Goal: Information Seeking & Learning: Learn about a topic

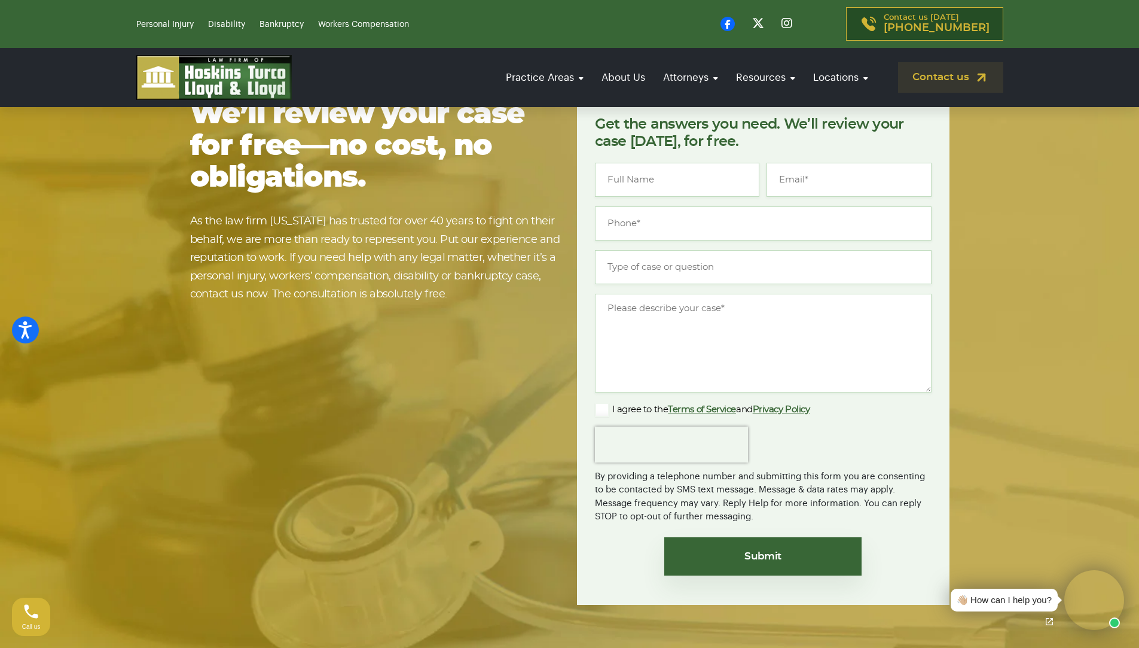
scroll to position [2279, 0]
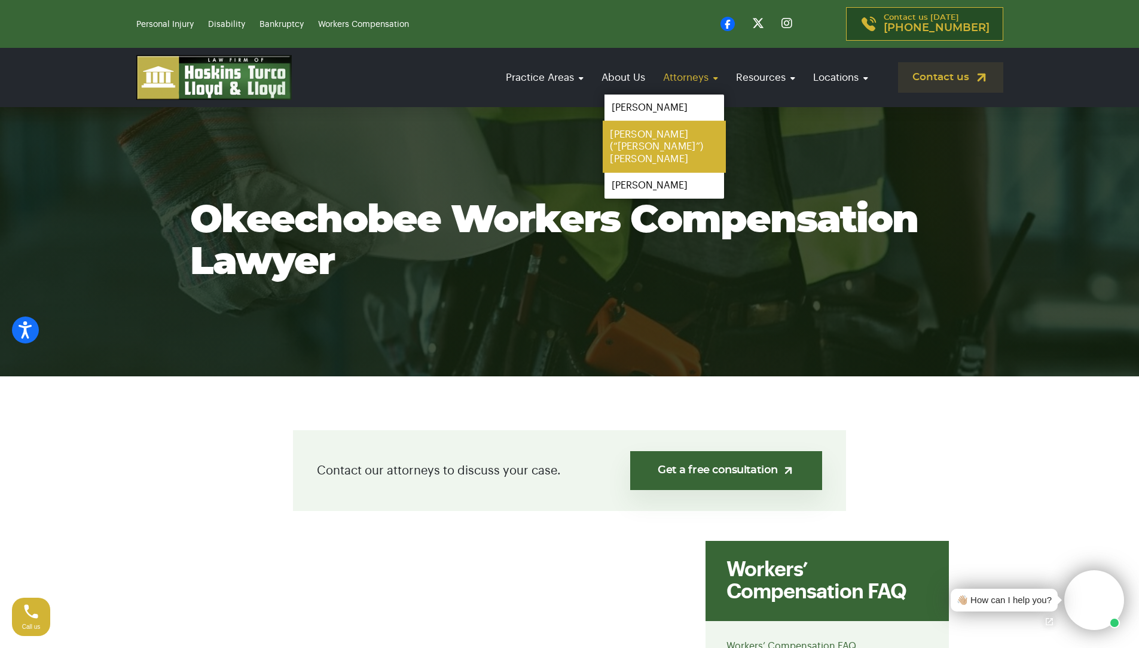
click at [658, 133] on link "[PERSON_NAME] (“[PERSON_NAME]”) [PERSON_NAME]" at bounding box center [664, 147] width 123 height 52
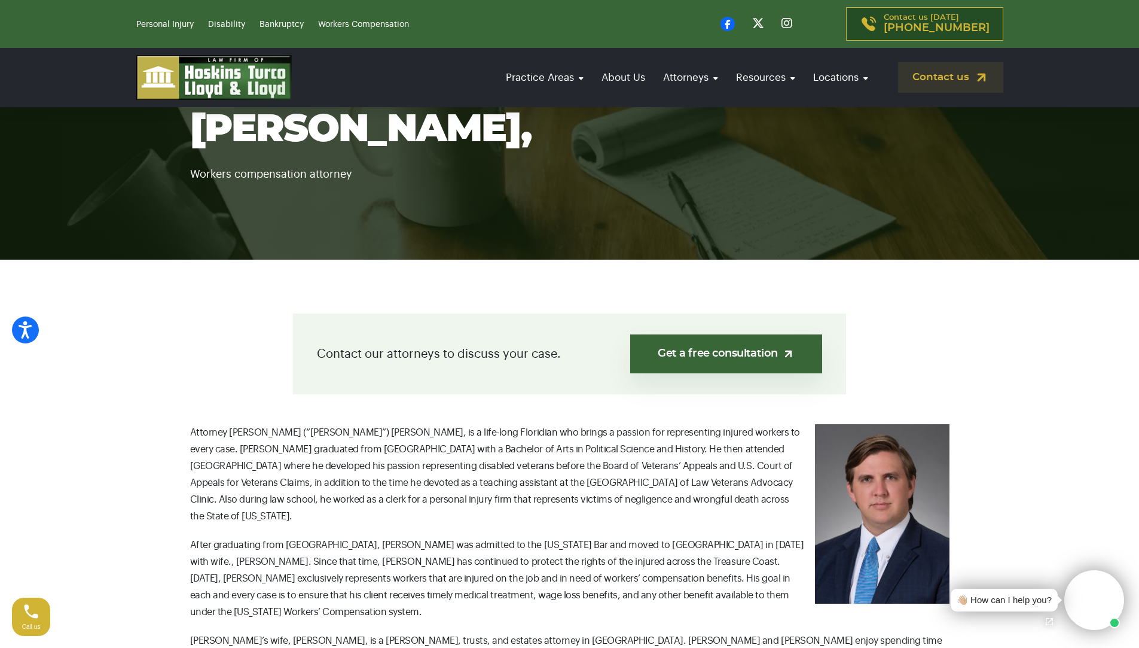
scroll to position [179, 0]
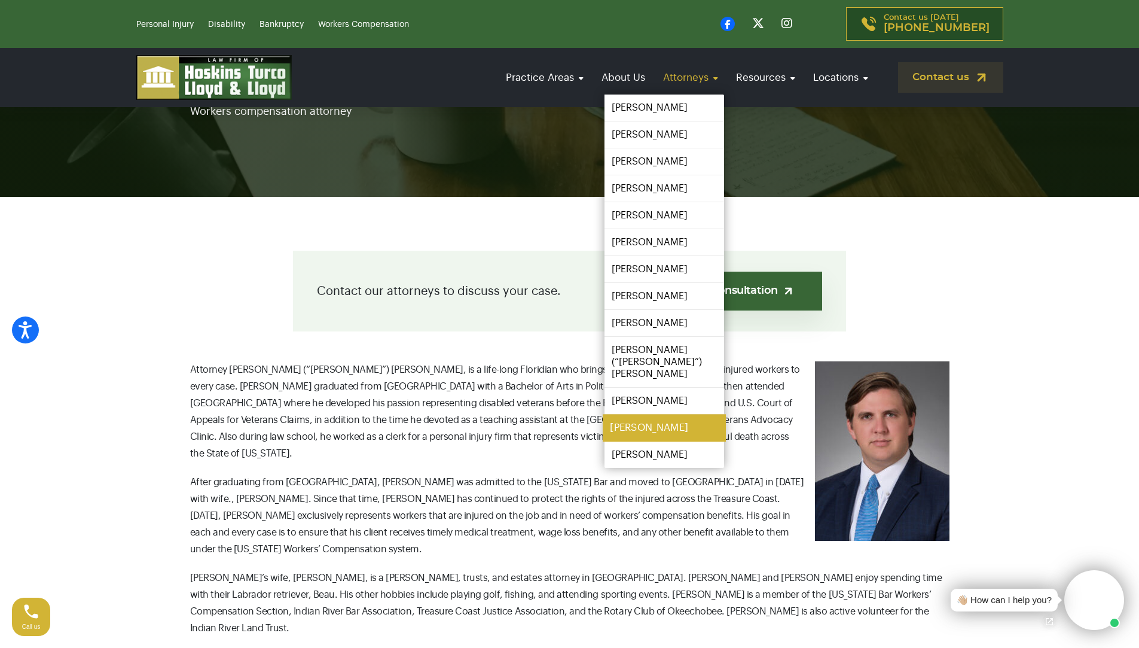
click at [651, 417] on link "[PERSON_NAME]" at bounding box center [664, 428] width 123 height 27
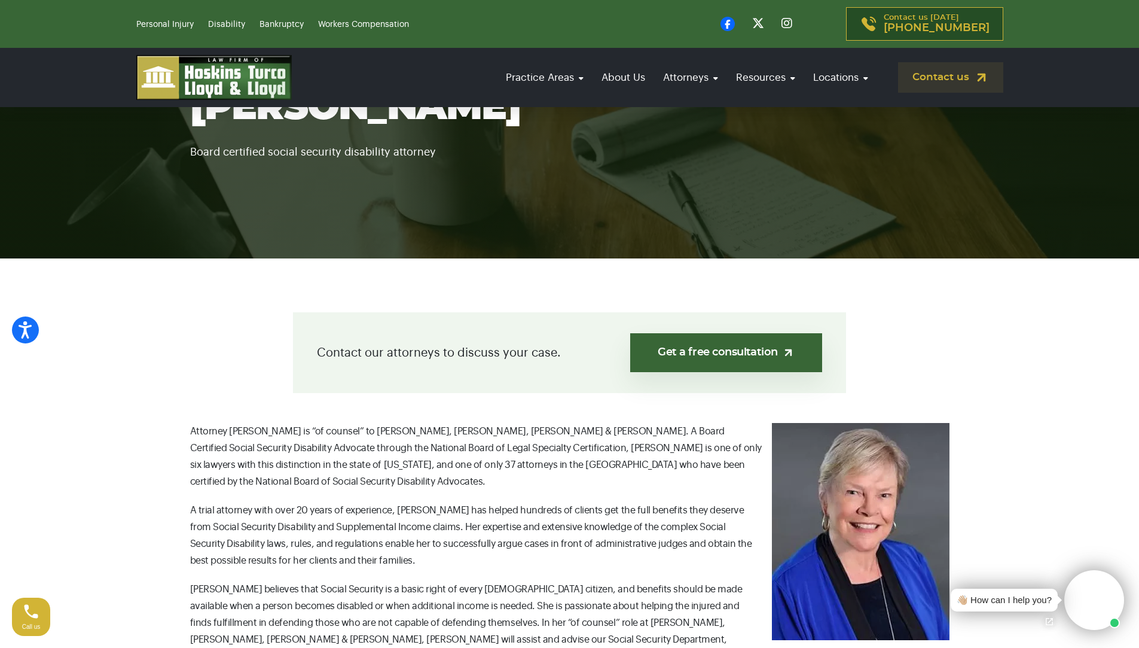
scroll to position [60, 0]
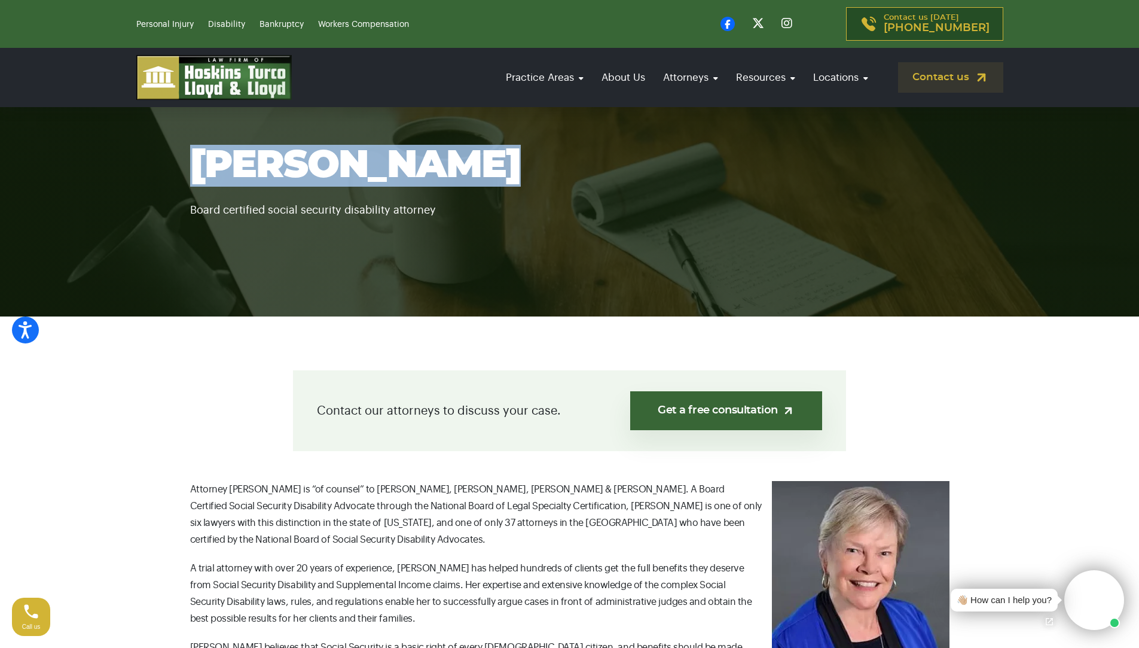
drag, startPoint x: 462, startPoint y: 167, endPoint x: 0, endPoint y: 163, distance: 462.4
click at [0, 163] on section "Joy E. Greyer Board certified social security disability attorney" at bounding box center [569, 181] width 1139 height 269
copy h1 "Joy E. Greyer"
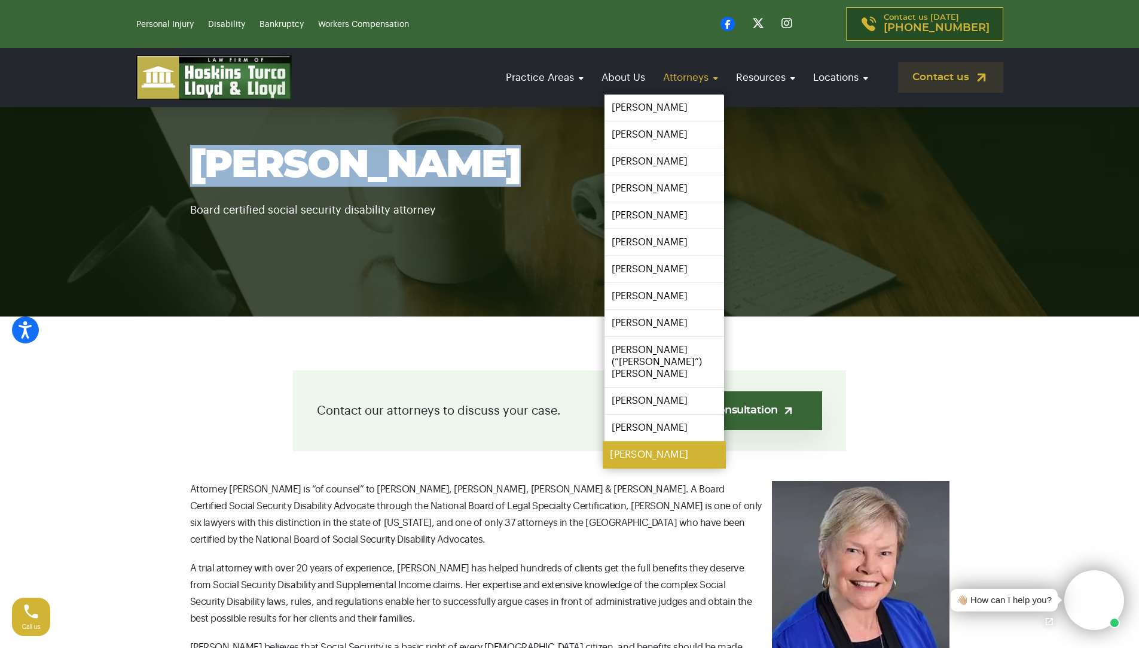
click at [645, 446] on link "[PERSON_NAME]" at bounding box center [664, 454] width 123 height 27
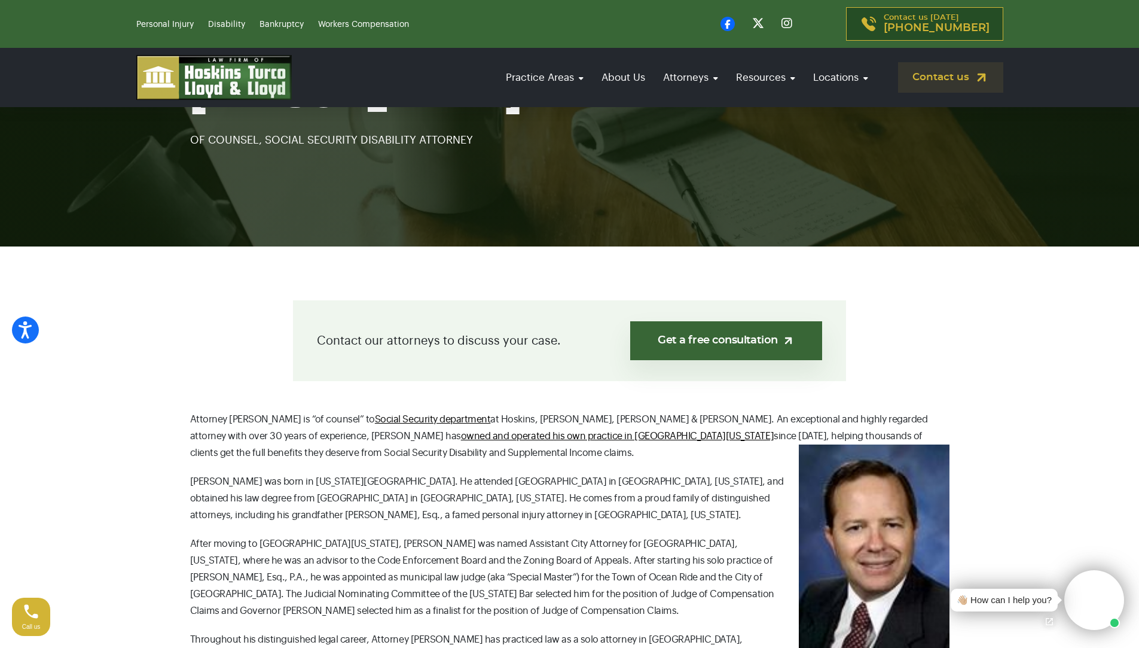
scroll to position [239, 0]
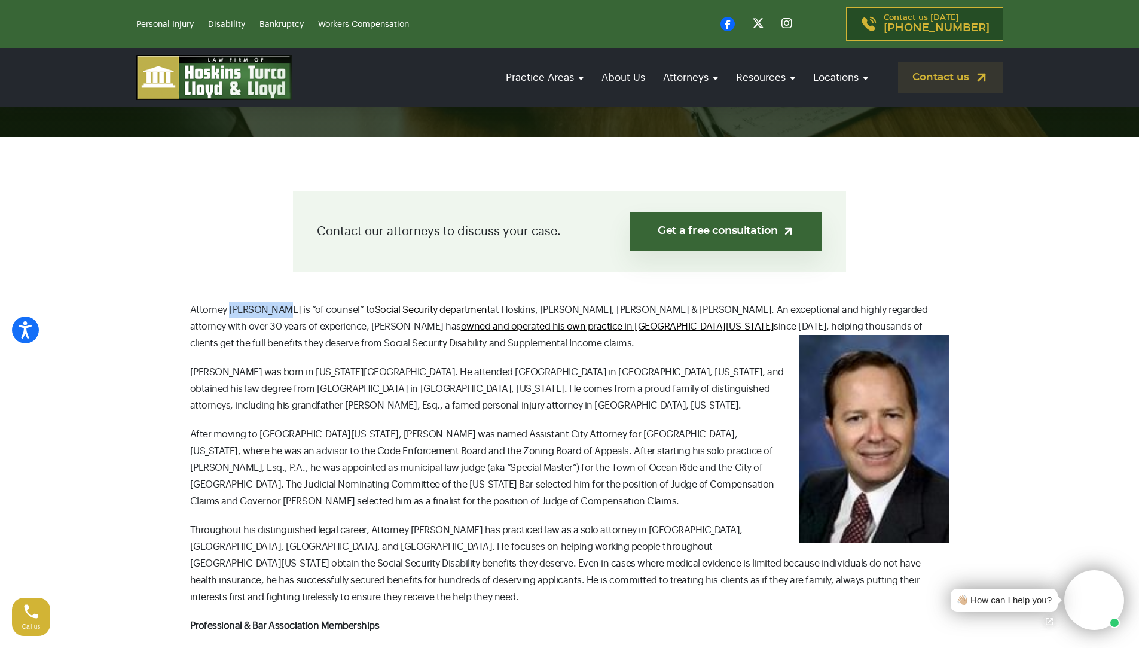
drag, startPoint x: 275, startPoint y: 307, endPoint x: 231, endPoint y: 316, distance: 45.0
click at [231, 316] on p "Attorney Randy Zelin is “of counsel” to Social Security department at Hoskins, …" at bounding box center [570, 326] width 760 height 50
copy p "Randy Zelin"
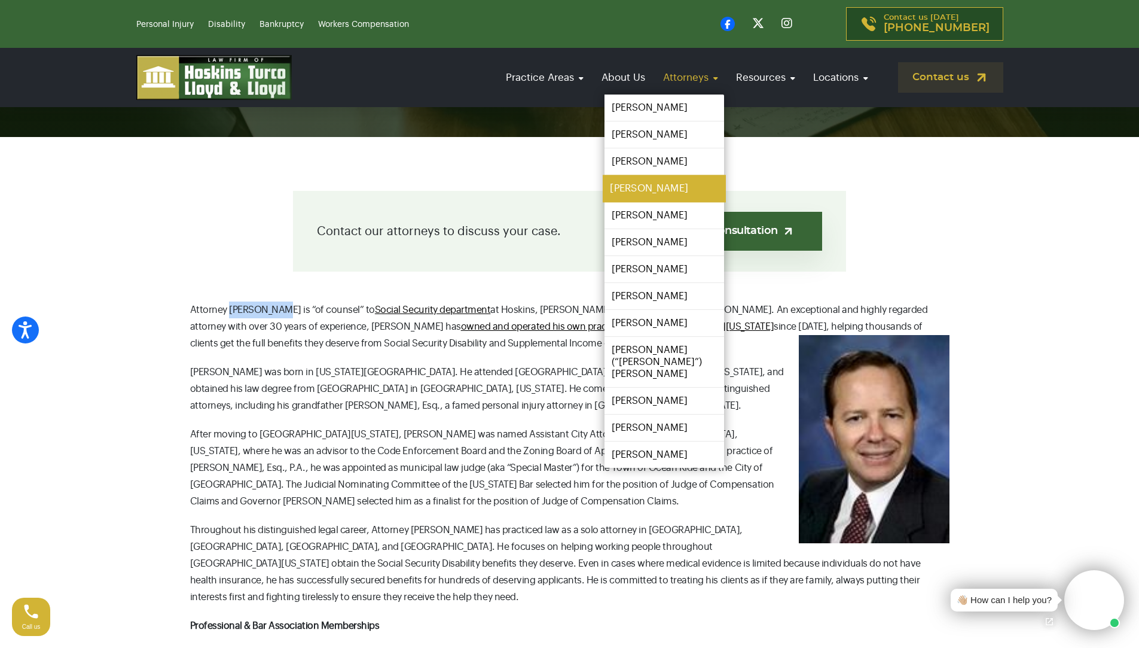
click at [642, 182] on link "[PERSON_NAME]" at bounding box center [664, 188] width 123 height 27
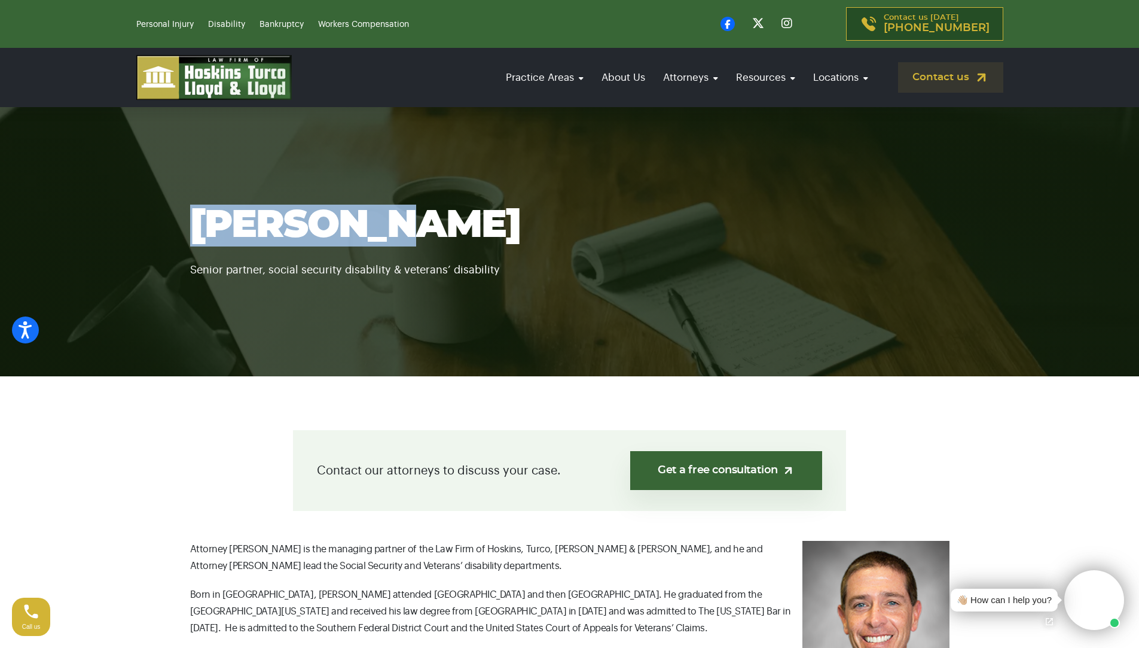
drag, startPoint x: 383, startPoint y: 224, endPoint x: 190, endPoint y: 215, distance: 192.8
click at [190, 215] on h1 "[PERSON_NAME]" at bounding box center [570, 226] width 760 height 42
copy h1 "[PERSON_NAME]"
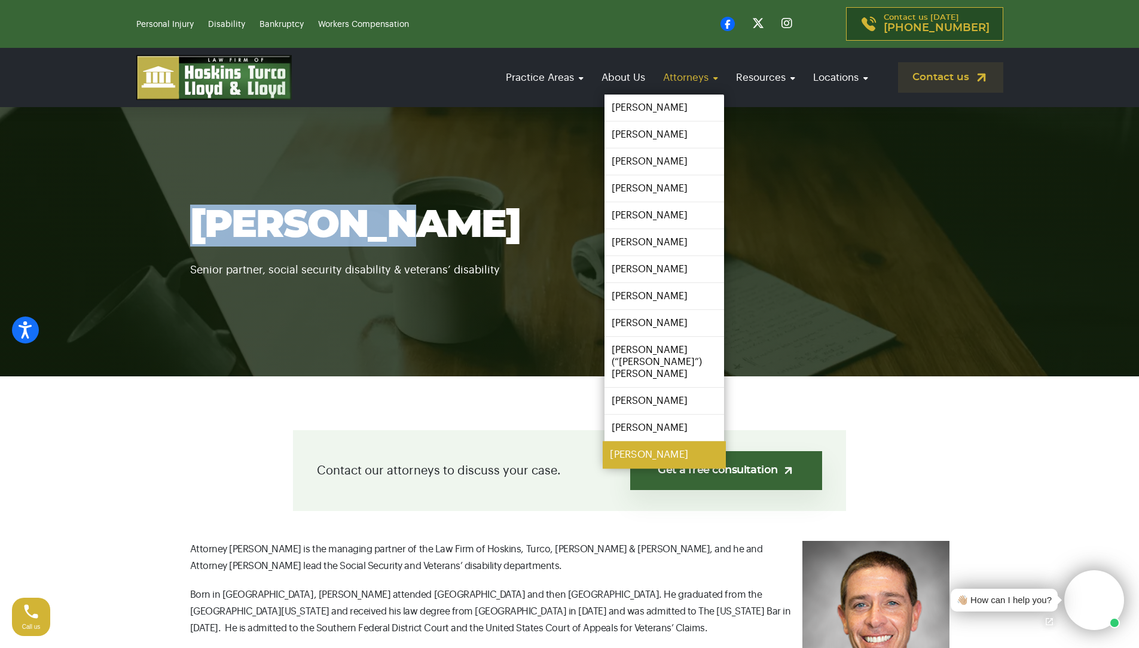
click at [626, 441] on link "[PERSON_NAME]" at bounding box center [664, 454] width 123 height 27
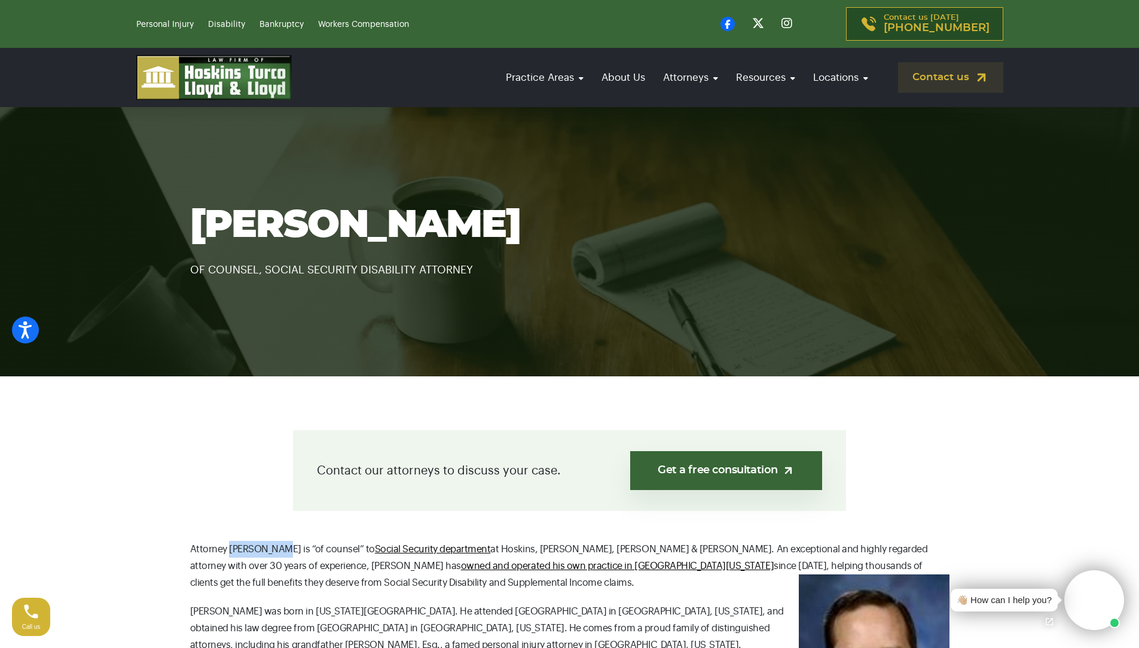
drag, startPoint x: 276, startPoint y: 547, endPoint x: 230, endPoint y: 550, distance: 46.2
click at [230, 550] on p "Attorney [PERSON_NAME] is “of counsel” to Social Security department at [GEOGRA…" at bounding box center [570, 566] width 760 height 50
copy p "Randy Zelin"
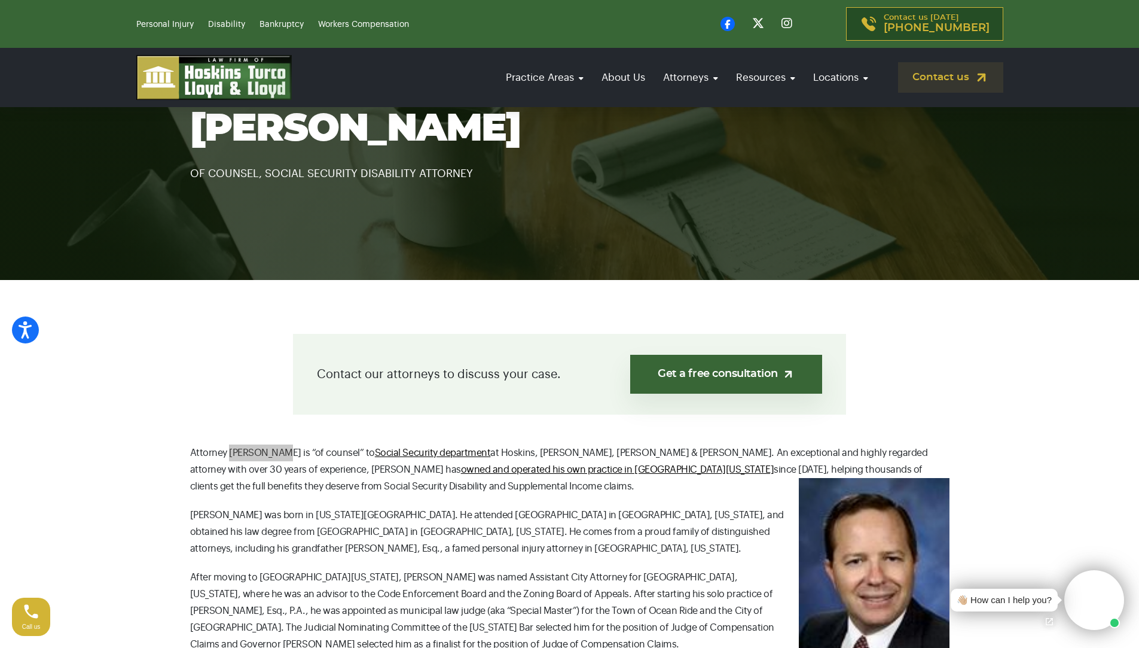
scroll to position [239, 0]
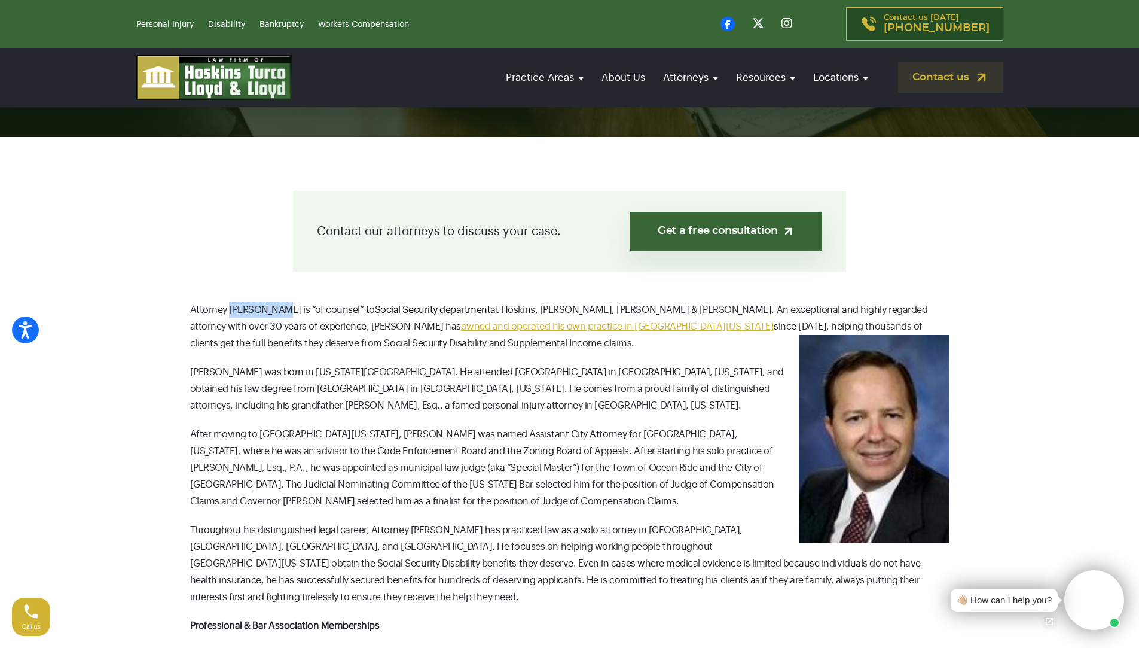
click at [461, 326] on link "owned and operated his own practice in South Florida" at bounding box center [617, 327] width 313 height 10
click at [332, 370] on p "Randy Zeldin was born in New York City. He attended Cornell University in Ithac…" at bounding box center [570, 389] width 760 height 50
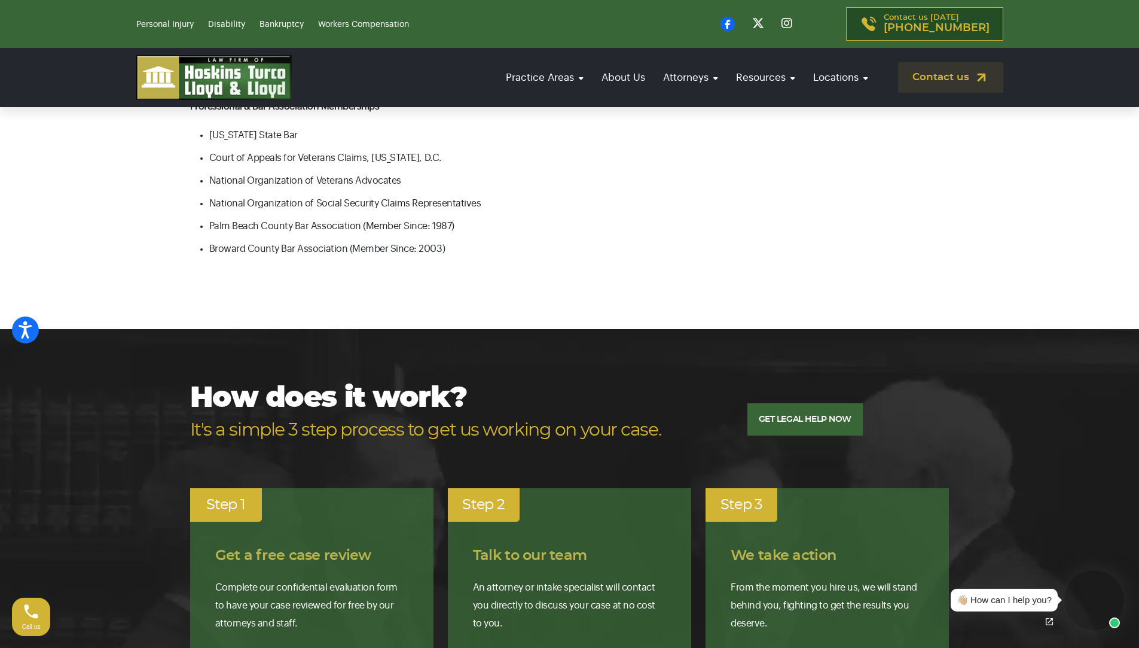
scroll to position [658, 0]
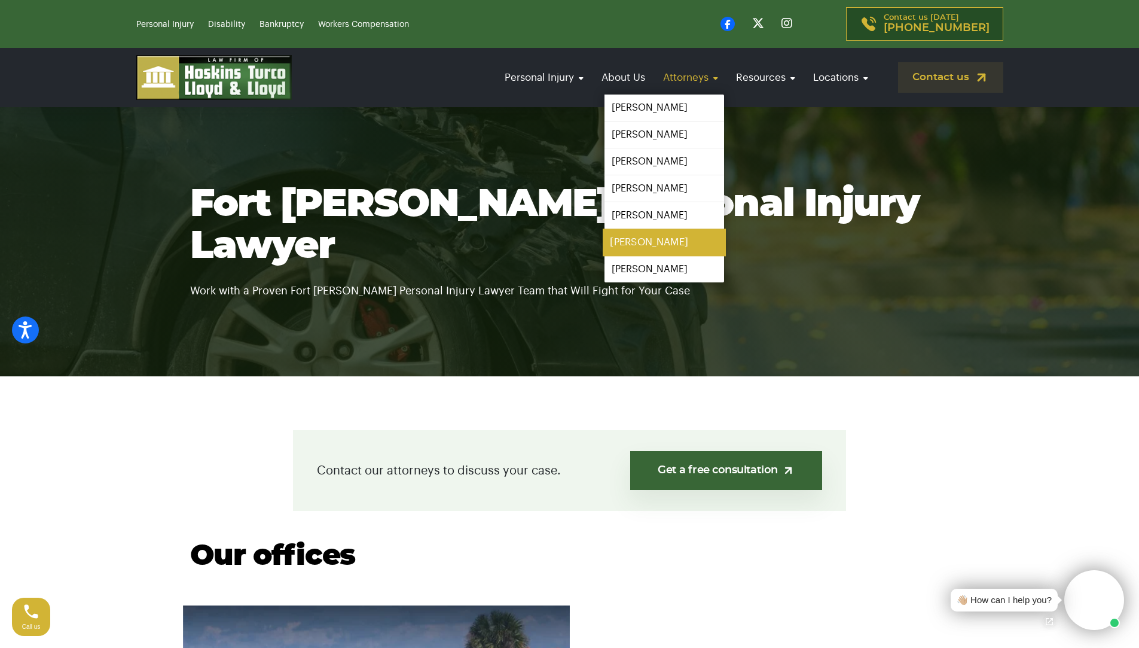
click at [683, 248] on link "[PERSON_NAME]" at bounding box center [664, 242] width 123 height 27
